Goal: Information Seeking & Learning: Learn about a topic

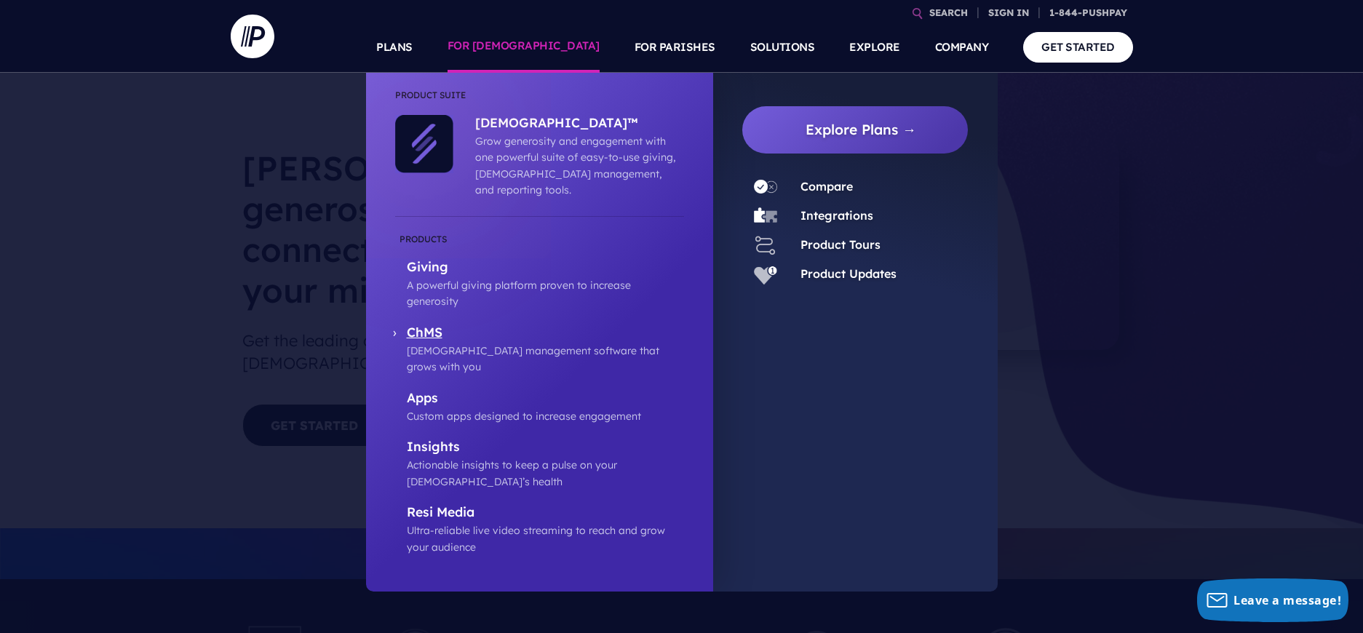
click at [423, 324] on p "ChMS" at bounding box center [545, 333] width 277 height 18
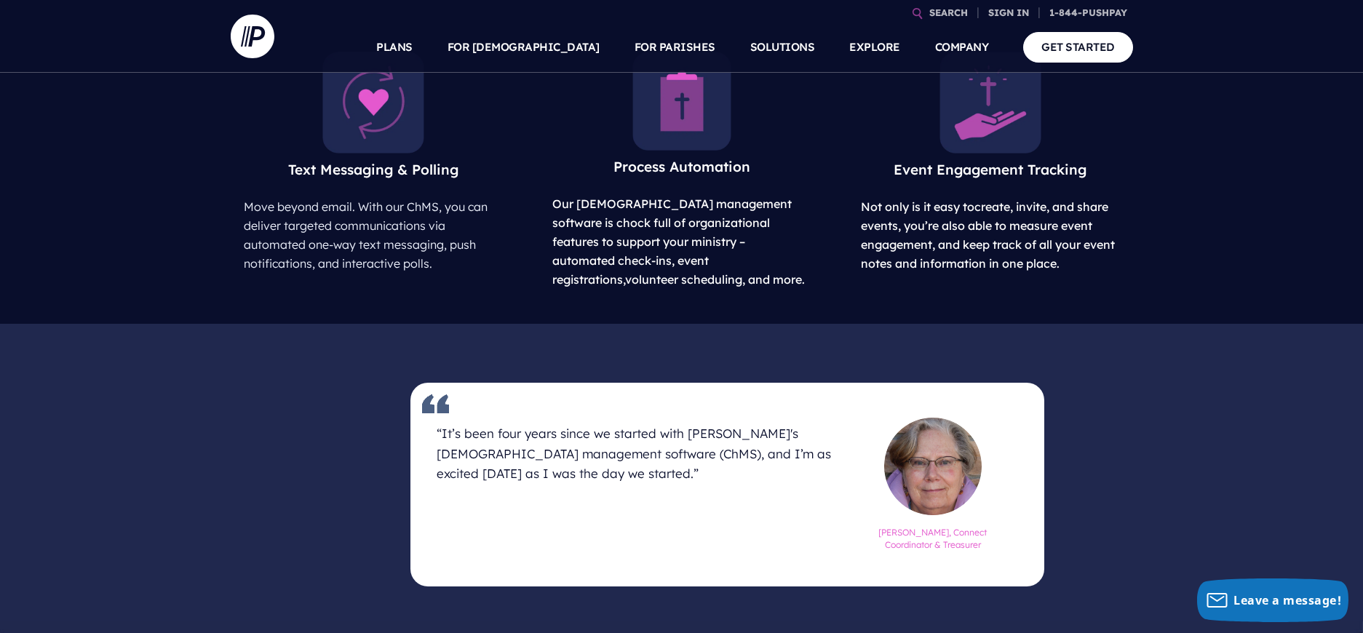
scroll to position [773, 0]
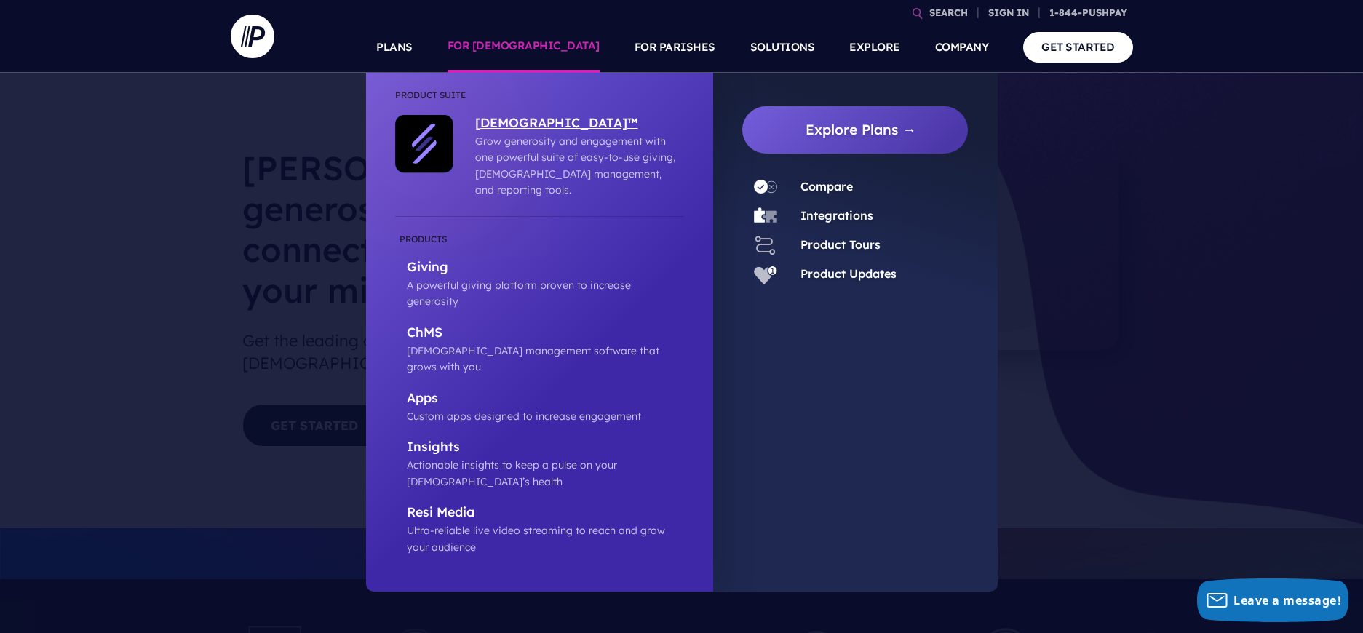
click at [504, 119] on p "[DEMOGRAPHIC_DATA]™" at bounding box center [576, 124] width 202 height 18
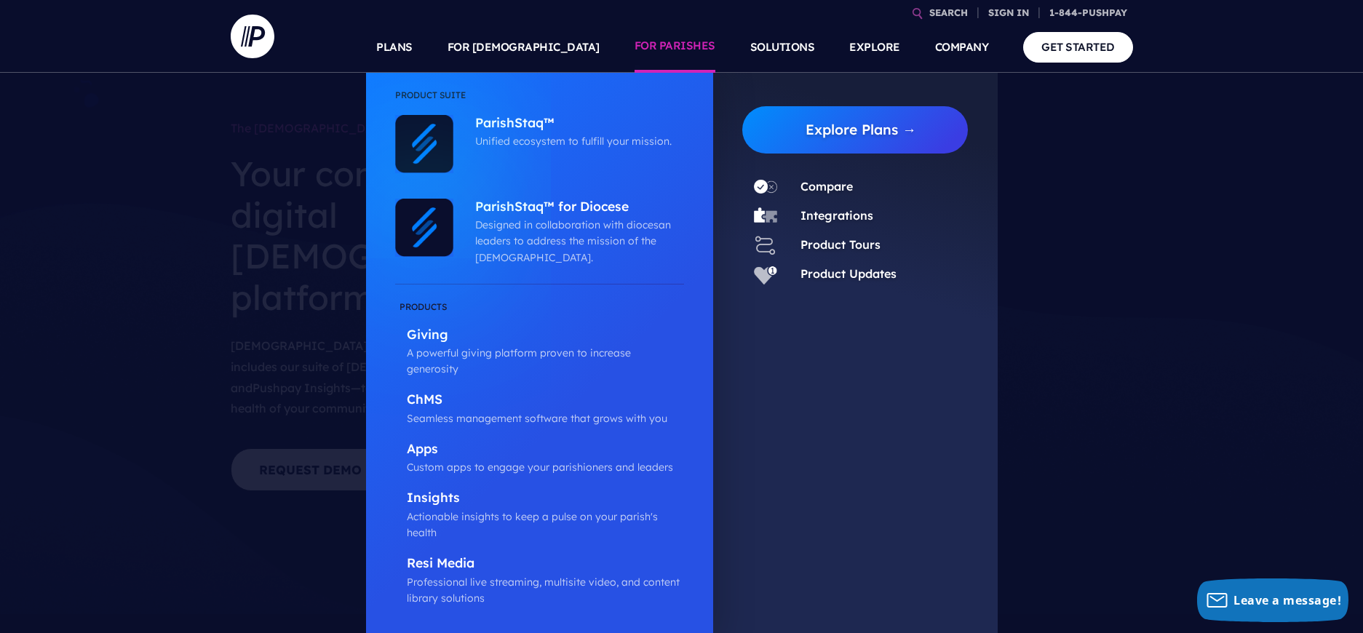
scroll to position [3, 0]
